Goal: Transaction & Acquisition: Purchase product/service

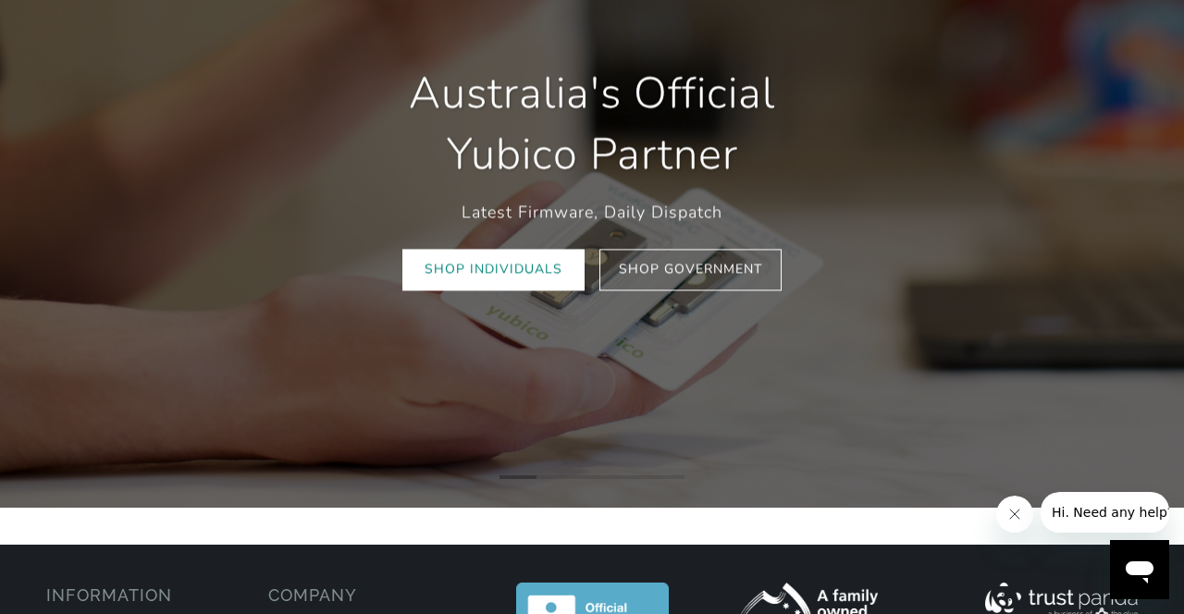
click at [475, 272] on link "Shop Individuals" at bounding box center [493, 270] width 182 height 42
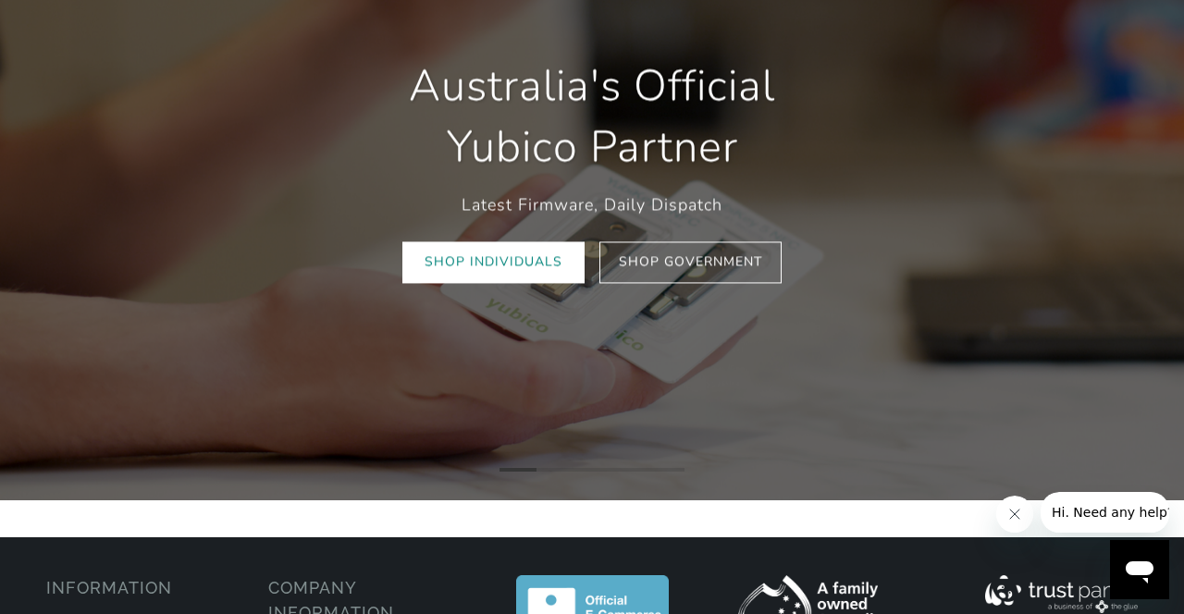
scroll to position [250, 0]
